Goal: Information Seeking & Learning: Find specific page/section

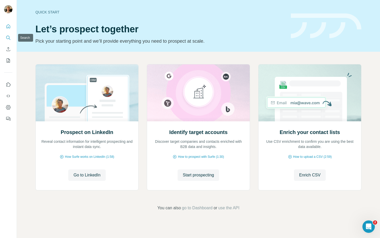
click at [9, 40] on icon "Search" at bounding box center [8, 37] width 5 height 5
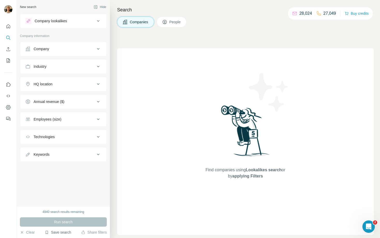
click at [56, 233] on button "Save search" at bounding box center [58, 232] width 26 height 5
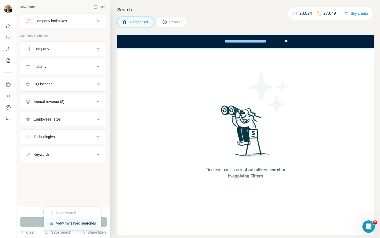
click at [62, 222] on div "View my saved searches" at bounding box center [72, 223] width 55 height 10
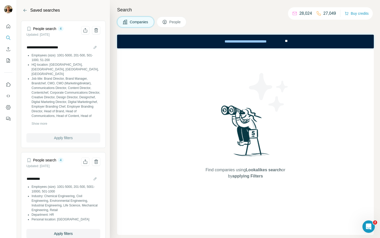
click at [69, 137] on span "Apply filters" at bounding box center [63, 137] width 19 height 5
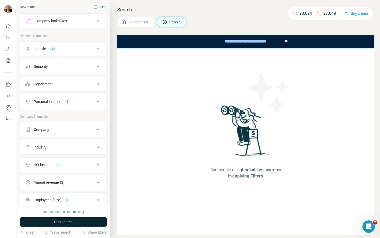
click at [73, 225] on button "Run search" at bounding box center [63, 221] width 87 height 9
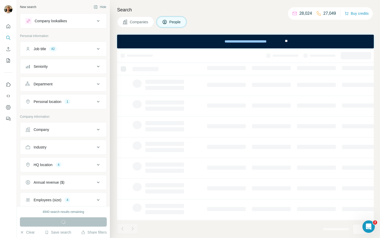
click at [73, 50] on div "Job title 42" at bounding box center [60, 48] width 70 height 5
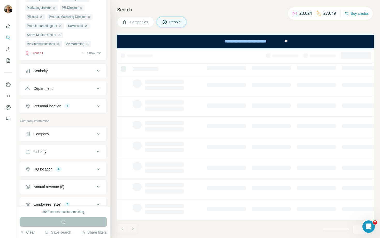
click at [38, 55] on button "Clear all" at bounding box center [34, 53] width 18 height 5
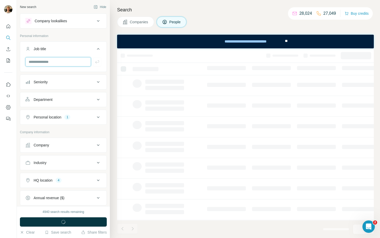
click at [63, 63] on input "text" at bounding box center [58, 61] width 66 height 9
type input "**********"
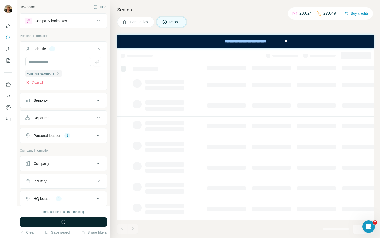
click at [94, 224] on button "Run search" at bounding box center [63, 221] width 87 height 9
click at [363, 221] on div "Open Intercom Messenger" at bounding box center [367, 225] width 17 height 17
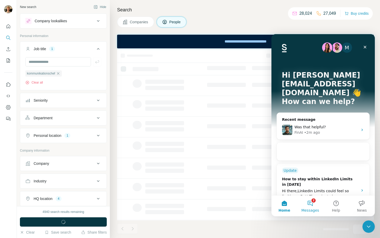
click at [307, 205] on button "2 Messages" at bounding box center [310, 205] width 26 height 21
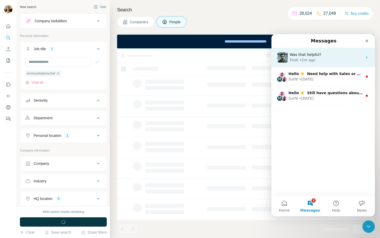
click at [312, 52] on div "Was that helpful? FinAI • 2m ago" at bounding box center [322, 57] width 103 height 19
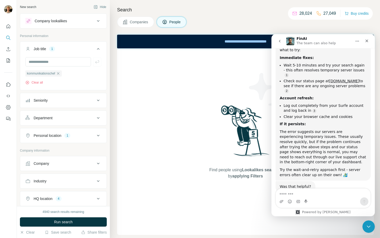
scroll to position [615, 0]
type textarea "**********"
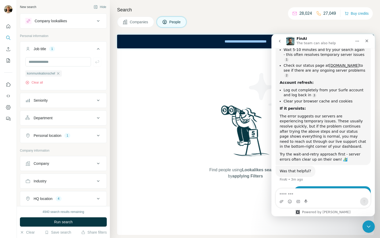
scroll to position [648, 0]
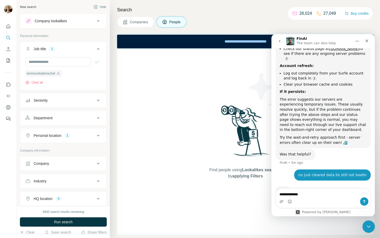
type textarea "**********"
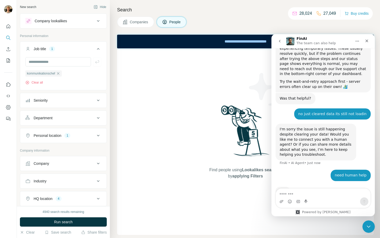
scroll to position [704, 0]
click at [72, 221] on span "Run search" at bounding box center [63, 221] width 19 height 5
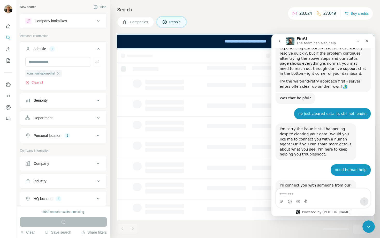
scroll to position [723, 0]
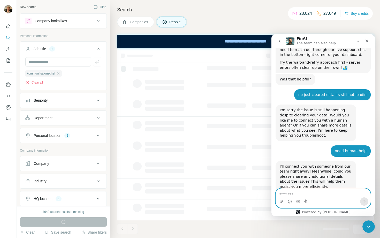
click at [286, 192] on textarea "Message…" at bounding box center [323, 192] width 95 height 9
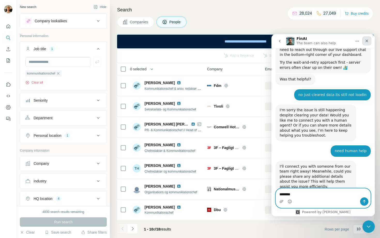
type textarea "********"
click at [365, 39] on icon "Close" at bounding box center [367, 41] width 4 height 4
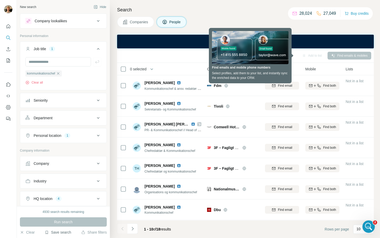
click at [53, 234] on button "Save search" at bounding box center [58, 232] width 26 height 5
click at [59, 226] on div "View my saved searches" at bounding box center [72, 223] width 55 height 10
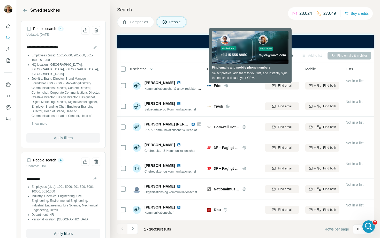
click at [69, 140] on span "Apply filters" at bounding box center [63, 137] width 19 height 5
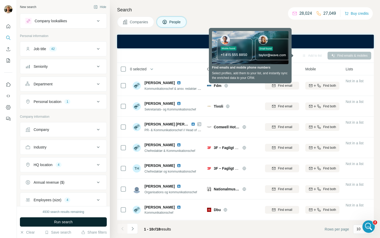
click at [81, 221] on button "Run search" at bounding box center [63, 221] width 87 height 9
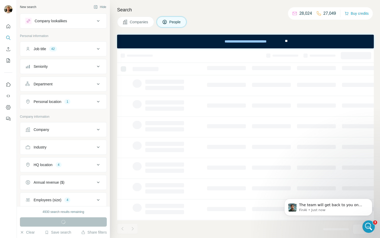
click at [95, 47] on icon at bounding box center [98, 49] width 6 height 6
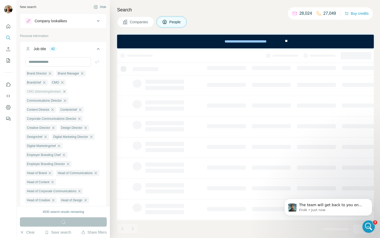
click at [66, 90] on icon "button" at bounding box center [64, 91] width 4 height 4
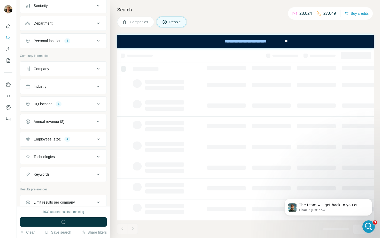
scroll to position [388, 0]
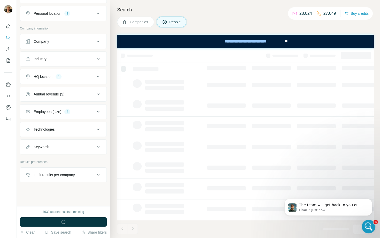
click at [368, 225] on icon "Open Intercom Messenger" at bounding box center [368, 225] width 9 height 9
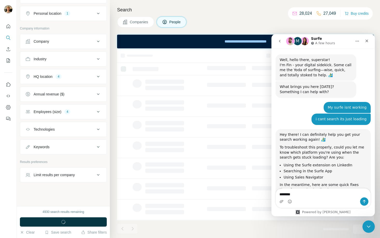
scroll to position [754, 0]
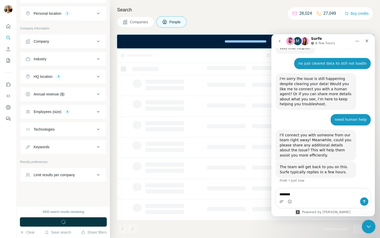
drag, startPoint x: 366, startPoint y: 230, endPoint x: 729, endPoint y: 452, distance: 425.1
click at [366, 232] on html at bounding box center [368, 225] width 12 height 12
click at [366, 227] on icon "Close Intercom Messenger" at bounding box center [368, 226] width 6 height 6
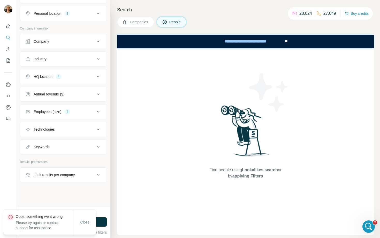
click at [84, 223] on span "Close" at bounding box center [84, 221] width 9 height 5
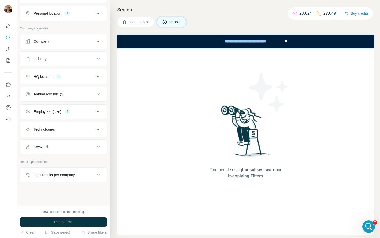
click at [84, 223] on button "Run search" at bounding box center [63, 221] width 87 height 9
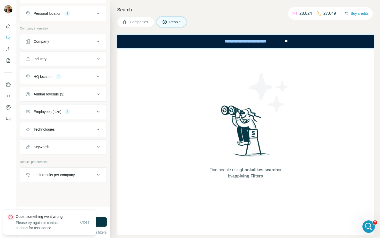
click at [84, 223] on span "Close" at bounding box center [84, 221] width 9 height 5
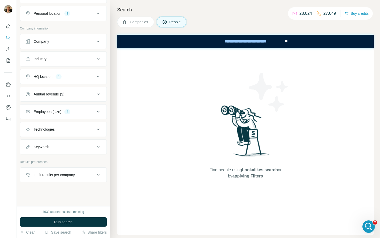
click at [84, 223] on button "Run search" at bounding box center [63, 221] width 87 height 9
click at [59, 218] on button "Run search" at bounding box center [63, 221] width 87 height 9
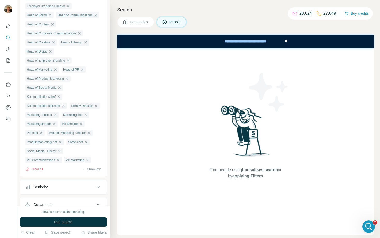
scroll to position [0, 0]
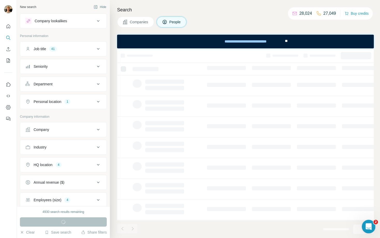
click at [369, 221] on div "Open Intercom Messenger" at bounding box center [367, 225] width 17 height 17
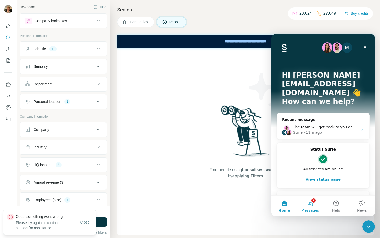
click at [313, 207] on button "2 Messages" at bounding box center [310, 205] width 26 height 21
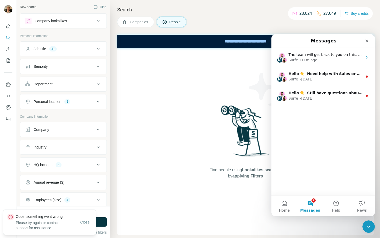
click at [80, 220] on span "Close" at bounding box center [84, 221] width 9 height 5
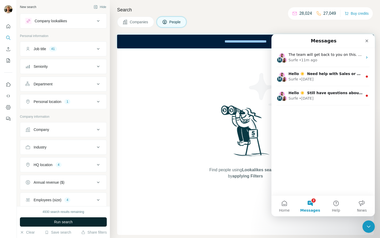
click at [81, 221] on button "Run search" at bounding box center [63, 221] width 87 height 9
click at [89, 218] on button "Run search" at bounding box center [63, 221] width 87 height 9
click at [158, 159] on div "Find people using Lookalikes search or by applying Filters" at bounding box center [245, 141] width 257 height 186
click at [365, 220] on div "Close Intercom Messenger" at bounding box center [368, 225] width 12 height 12
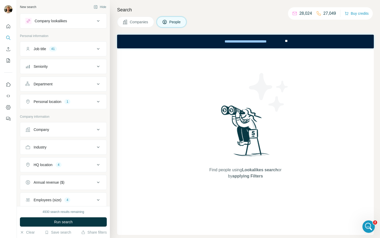
click at [97, 47] on icon at bounding box center [98, 49] width 6 height 6
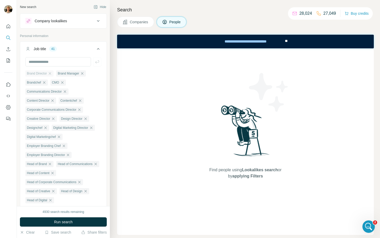
click at [51, 71] on div "Brand Director" at bounding box center [39, 73] width 28 height 6
click at [51, 74] on icon "button" at bounding box center [50, 73] width 2 height 2
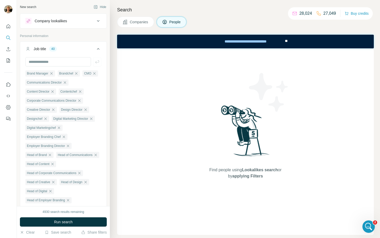
click at [52, 74] on icon "button" at bounding box center [51, 73] width 2 height 2
click at [49, 74] on ul "Brandchef CMO Communications Director Content Director Contentchef Corporate Co…" at bounding box center [63, 186] width 76 height 233
click at [46, 74] on icon "button" at bounding box center [44, 73] width 4 height 4
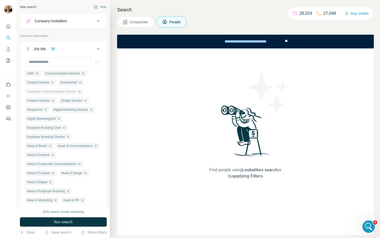
click at [81, 91] on icon "button" at bounding box center [79, 91] width 4 height 4
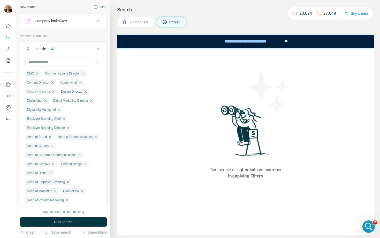
click at [55, 93] on icon "button" at bounding box center [53, 91] width 4 height 4
click at [55, 93] on div "Design Director" at bounding box center [40, 91] width 30 height 6
click at [52, 92] on icon "button" at bounding box center [51, 91] width 4 height 4
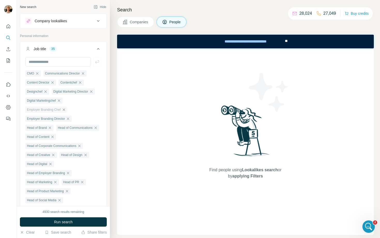
click at [64, 111] on icon "button" at bounding box center [64, 110] width 4 height 4
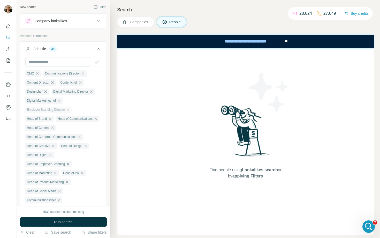
click at [67, 110] on div "Employer Branding Director" at bounding box center [48, 109] width 46 height 6
click at [70, 109] on icon "button" at bounding box center [68, 110] width 4 height 4
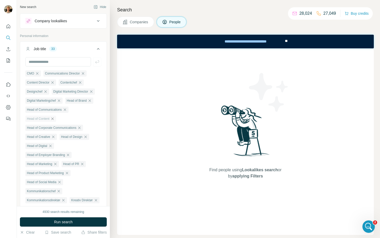
click at [54, 120] on icon "button" at bounding box center [52, 118] width 2 height 2
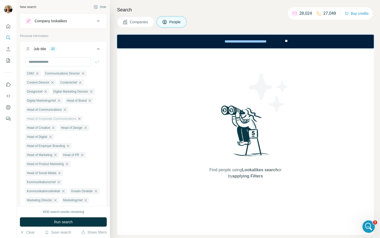
click at [81, 120] on icon "button" at bounding box center [79, 119] width 4 height 4
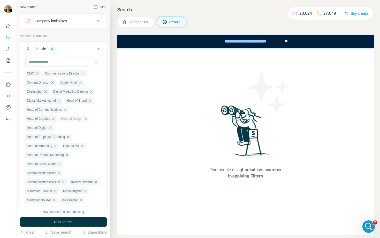
click at [88, 120] on icon "button" at bounding box center [85, 119] width 4 height 4
click at [54, 120] on icon "button" at bounding box center [53, 119] width 4 height 4
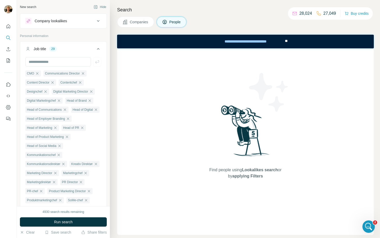
click at [71, 113] on div "Head of Digital" at bounding box center [85, 109] width 29 height 6
click at [94, 112] on icon "button" at bounding box center [96, 110] width 4 height 4
click at [69, 119] on icon "button" at bounding box center [68, 119] width 4 height 4
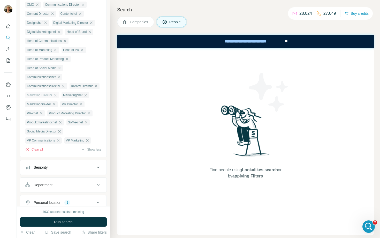
scroll to position [95, 0]
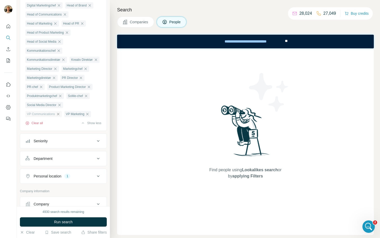
click at [58, 116] on icon "button" at bounding box center [58, 114] width 4 height 4
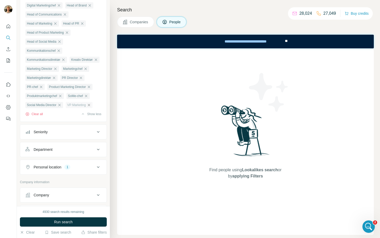
click at [90, 107] on icon "button" at bounding box center [89, 105] width 4 height 4
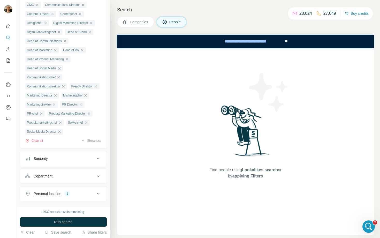
scroll to position [65, 0]
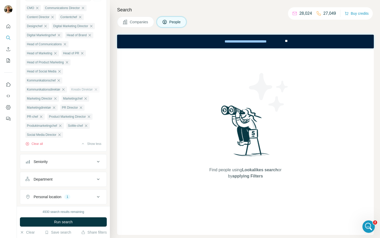
click at [70, 93] on div "Kreativ Direktør" at bounding box center [85, 89] width 30 height 6
click at [94, 91] on icon "button" at bounding box center [96, 89] width 4 height 4
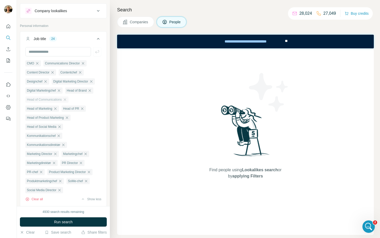
scroll to position [3, 0]
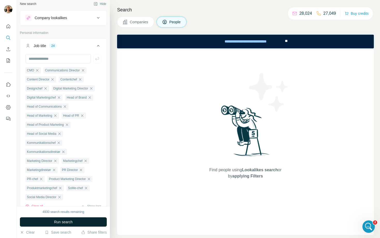
click at [53, 221] on button "Run search" at bounding box center [63, 221] width 87 height 9
click at [82, 172] on icon "button" at bounding box center [81, 170] width 4 height 4
click at [64, 179] on span "Product Marketing Director" at bounding box center [45, 179] width 37 height 5
click at [69, 179] on icon "button" at bounding box center [67, 179] width 4 height 4
click at [57, 180] on span "Produktmarketingchef" at bounding box center [42, 179] width 30 height 5
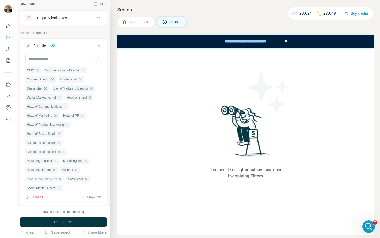
click at [61, 180] on icon "button" at bounding box center [60, 179] width 4 height 4
click at [81, 223] on button "Run search" at bounding box center [63, 221] width 87 height 9
click at [78, 171] on icon "button" at bounding box center [76, 170] width 4 height 4
click at [82, 171] on icon "button" at bounding box center [80, 170] width 4 height 4
click at [58, 59] on input "text" at bounding box center [58, 58] width 66 height 9
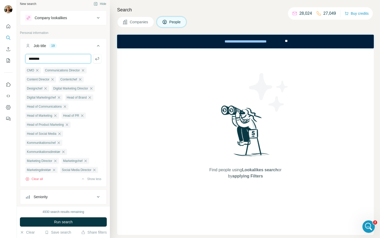
type input "*******"
type input "*********"
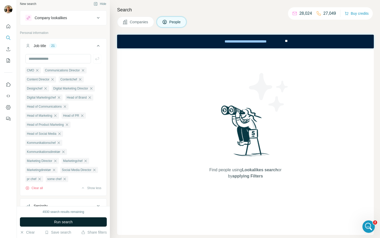
click at [45, 221] on button "Run search" at bounding box center [63, 221] width 87 height 9
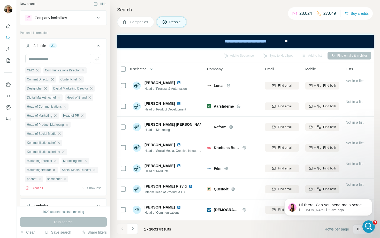
click at [41, 220] on div "Run search" at bounding box center [63, 221] width 87 height 9
click at [64, 194] on div "CMO Communications Director Content Director Contentchef Designchef Digital Mar…" at bounding box center [63, 124] width 86 height 140
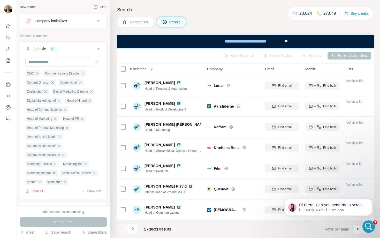
click at [129, 24] on button "Companies" at bounding box center [135, 22] width 37 height 11
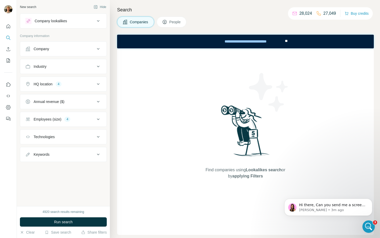
click at [162, 18] on button "People" at bounding box center [172, 22] width 30 height 11
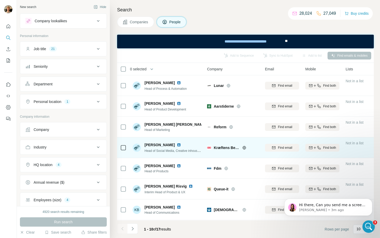
scroll to position [62, 0]
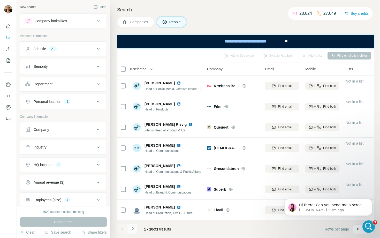
click at [130, 231] on icon "Navigate to next page" at bounding box center [132, 228] width 5 height 5
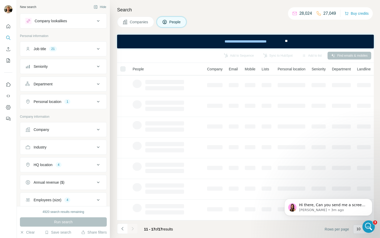
click at [62, 50] on div "Job title 21" at bounding box center [60, 48] width 70 height 5
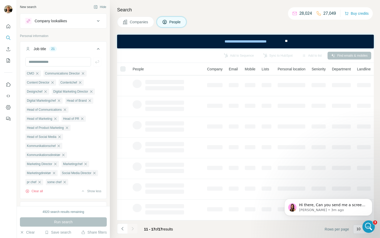
click at [147, 25] on button "Companies" at bounding box center [135, 22] width 37 height 11
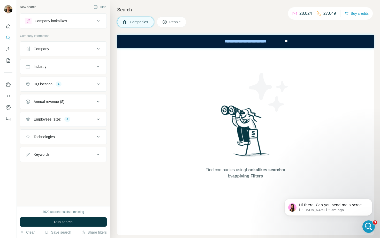
click at [180, 18] on button "People" at bounding box center [172, 22] width 30 height 11
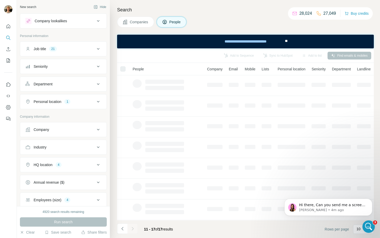
click at [80, 104] on div "Personal location 1" at bounding box center [60, 101] width 70 height 5
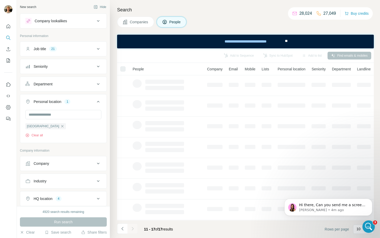
click at [80, 104] on div "Personal location 1" at bounding box center [60, 101] width 70 height 5
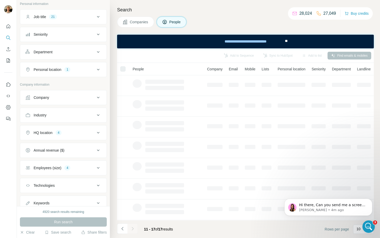
scroll to position [40, 0]
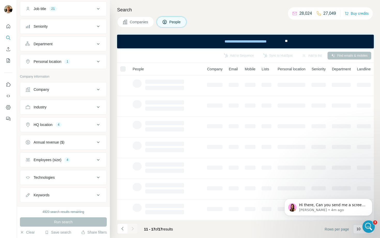
click at [84, 132] on ul "Company Industry HQ location 4 Annual revenue ($) Employees (size) 4 Technologi…" at bounding box center [63, 142] width 87 height 120
click at [85, 130] on button "HQ location 4" at bounding box center [63, 124] width 86 height 12
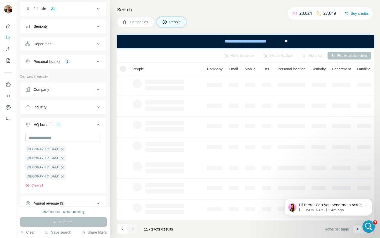
click at [88, 124] on div "HQ location 4" at bounding box center [60, 124] width 70 height 5
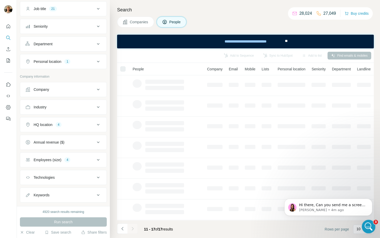
click at [366, 226] on icon "Open Intercom Messenger" at bounding box center [368, 225] width 9 height 9
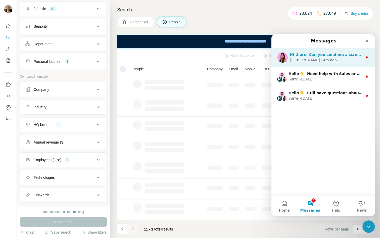
click at [328, 62] on div "[PERSON_NAME] • 4m ago" at bounding box center [326, 59] width 73 height 5
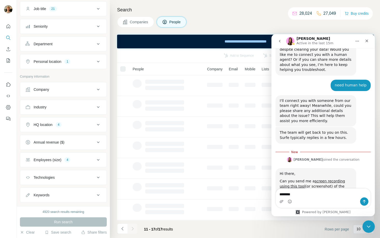
scroll to position [789, 0]
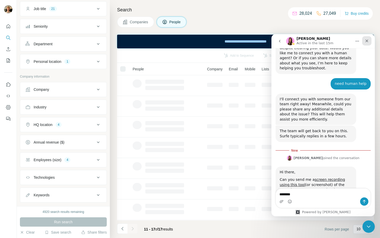
click at [365, 43] on div "Close" at bounding box center [366, 40] width 9 height 9
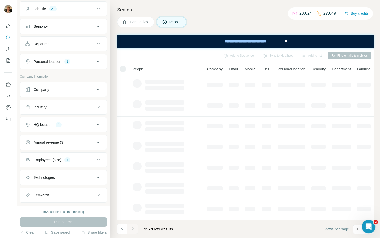
click at [368, 226] on icon "Open Intercom Messenger" at bounding box center [368, 225] width 9 height 9
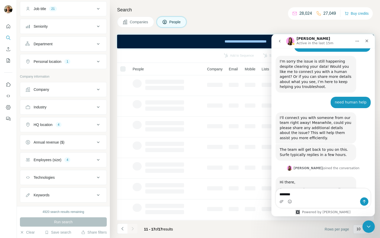
scroll to position [781, 0]
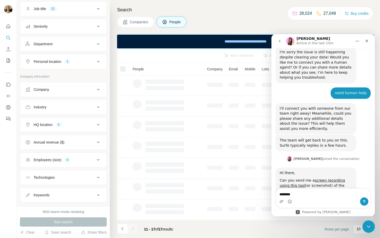
click at [295, 194] on textarea "********" at bounding box center [323, 192] width 95 height 9
type textarea "**"
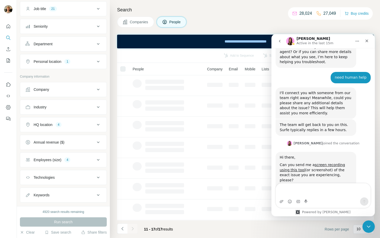
scroll to position [801, 0]
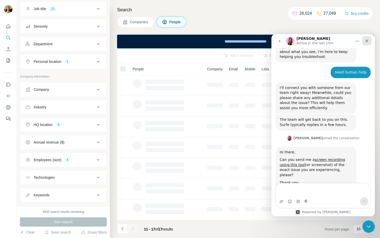
click at [365, 39] on icon "Close" at bounding box center [367, 41] width 4 height 4
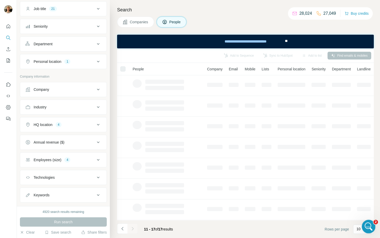
click at [371, 230] on div "Open Intercom Messenger" at bounding box center [367, 225] width 17 height 17
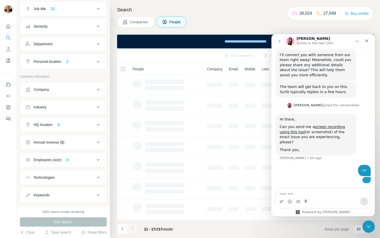
scroll to position [846, 0]
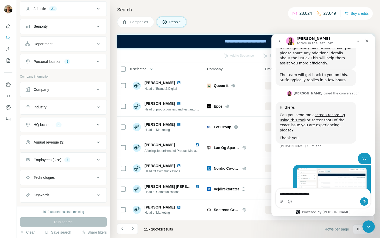
type textarea "**********"
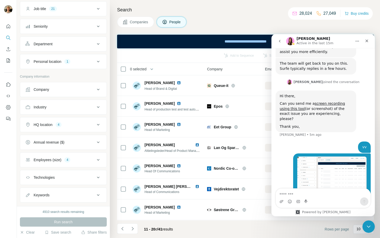
scroll to position [858, 0]
type textarea "**********"
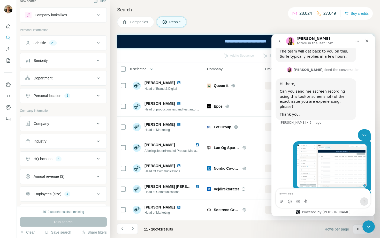
scroll to position [0, 0]
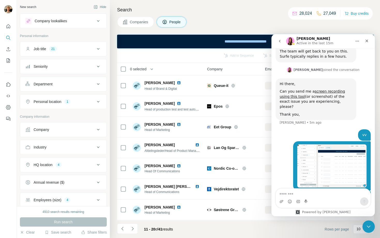
click at [326, 144] on img "alf@lr-partners.dk says…" at bounding box center [331, 165] width 69 height 43
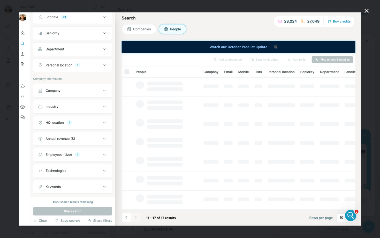
click at [368, 49] on div "Intercom messenger" at bounding box center [190, 119] width 380 height 238
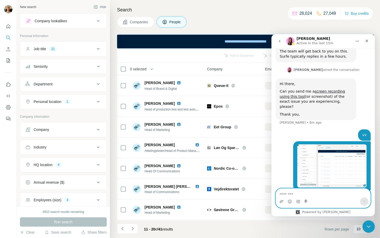
click at [323, 195] on textarea "Message…" at bounding box center [323, 192] width 95 height 9
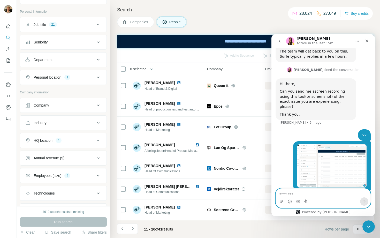
scroll to position [49, 0]
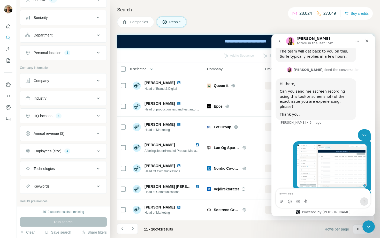
click at [95, 150] on button "Employees (size) 4" at bounding box center [63, 151] width 86 height 12
click at [41, 189] on span "51-200" at bounding box center [38, 190] width 13 height 5
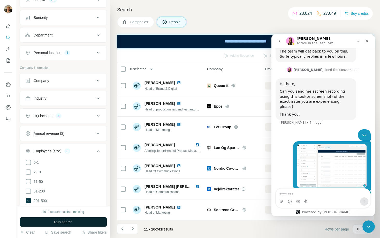
click at [57, 221] on span "Run search" at bounding box center [63, 221] width 19 height 5
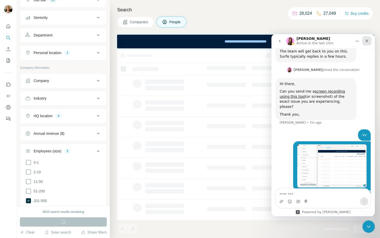
click at [369, 39] on div "Close" at bounding box center [366, 40] width 9 height 9
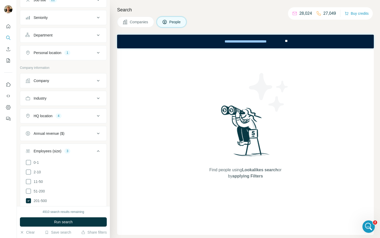
scroll to position [869, 0]
click at [366, 218] on div "Find people using Lookalikes search or by applying Filters" at bounding box center [245, 141] width 257 height 186
click at [365, 219] on html at bounding box center [368, 225] width 12 height 12
click at [370, 227] on icon "Open Intercom Messenger" at bounding box center [368, 225] width 9 height 9
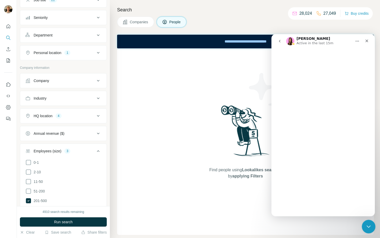
drag, startPoint x: 369, startPoint y: 227, endPoint x: 337, endPoint y: 22, distance: 206.7
click at [362, 219] on html at bounding box center [368, 225] width 12 height 12
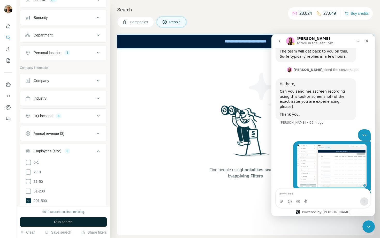
click at [78, 222] on button "Run search" at bounding box center [63, 221] width 87 height 9
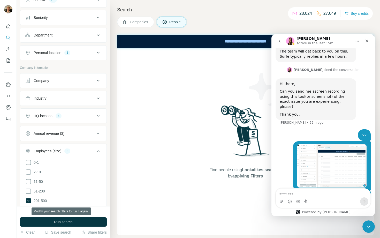
click at [263, 144] on img at bounding box center [246, 133] width 54 height 58
click at [241, 146] on img at bounding box center [246, 133] width 54 height 58
click at [366, 39] on icon "Close" at bounding box center [367, 41] width 4 height 4
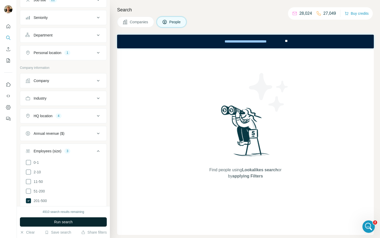
click at [47, 224] on button "Run search" at bounding box center [63, 221] width 87 height 9
click at [54, 219] on button "Run search" at bounding box center [63, 221] width 87 height 9
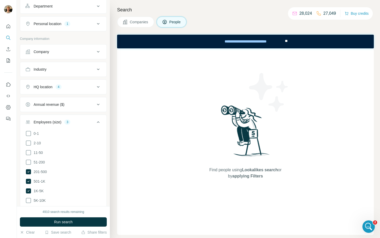
scroll to position [0, 0]
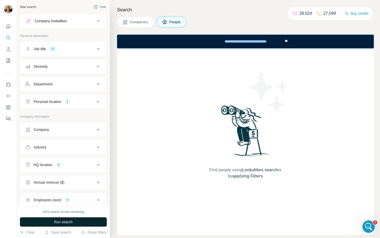
click at [64, 222] on span "Run search" at bounding box center [63, 221] width 19 height 5
click at [71, 224] on span "Run search" at bounding box center [63, 221] width 19 height 5
click at [76, 195] on button "Employees (size) 3" at bounding box center [63, 201] width 86 height 14
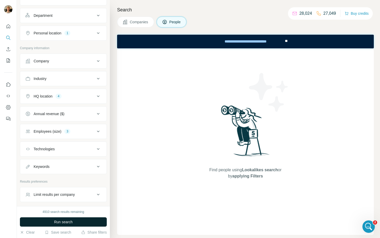
scroll to position [70, 0]
click at [71, 127] on div "Employees (size) 3" at bounding box center [60, 129] width 70 height 5
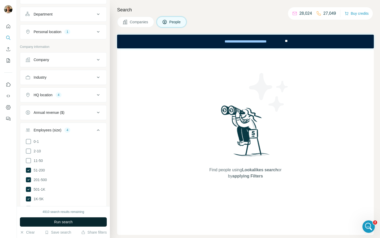
click at [75, 223] on button "Run search" at bounding box center [63, 221] width 87 height 9
